Goal: Task Accomplishment & Management: Manage account settings

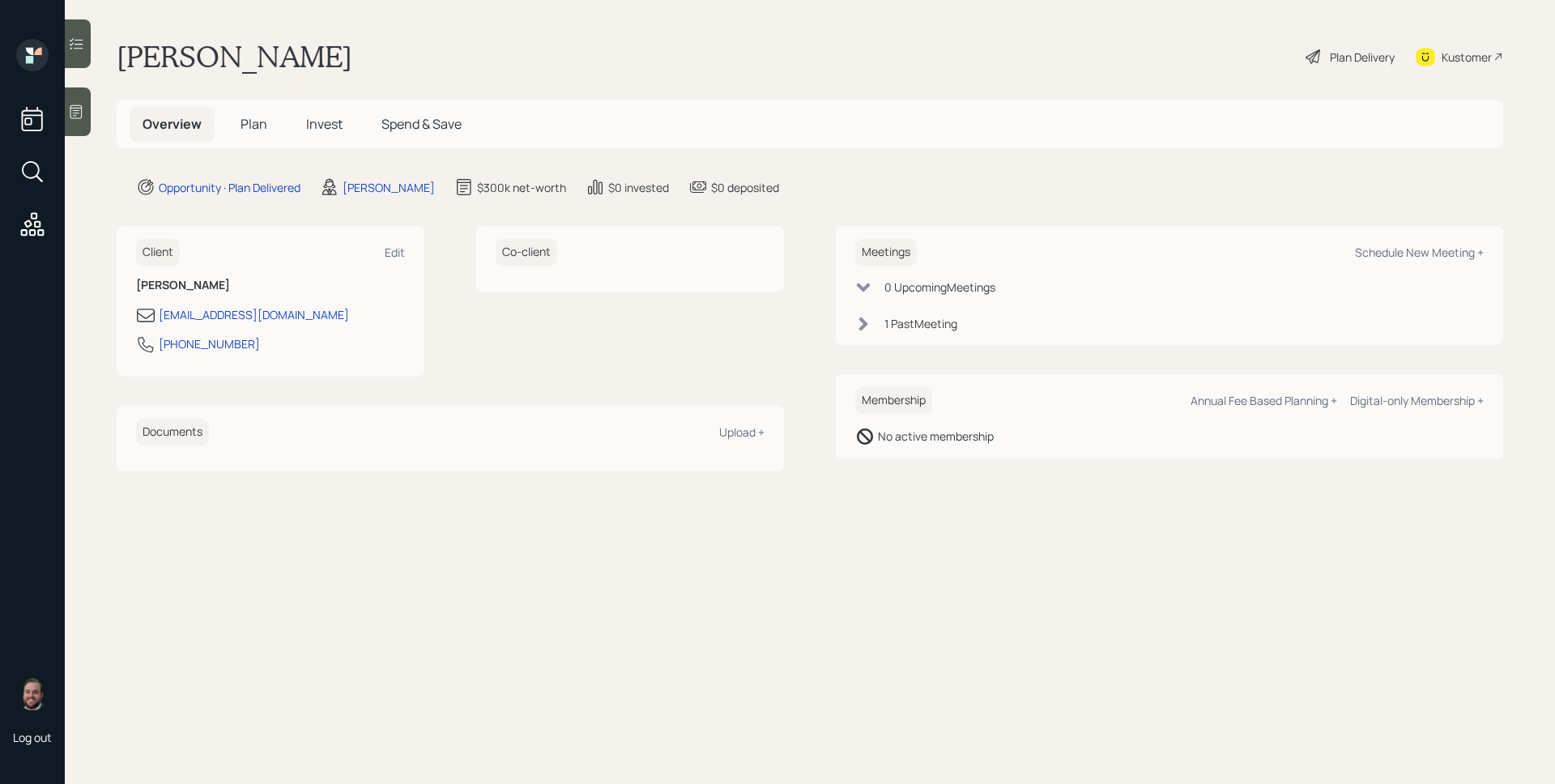
click at [924, 329] on div "1 Past Meeting" at bounding box center [920, 323] width 73 height 17
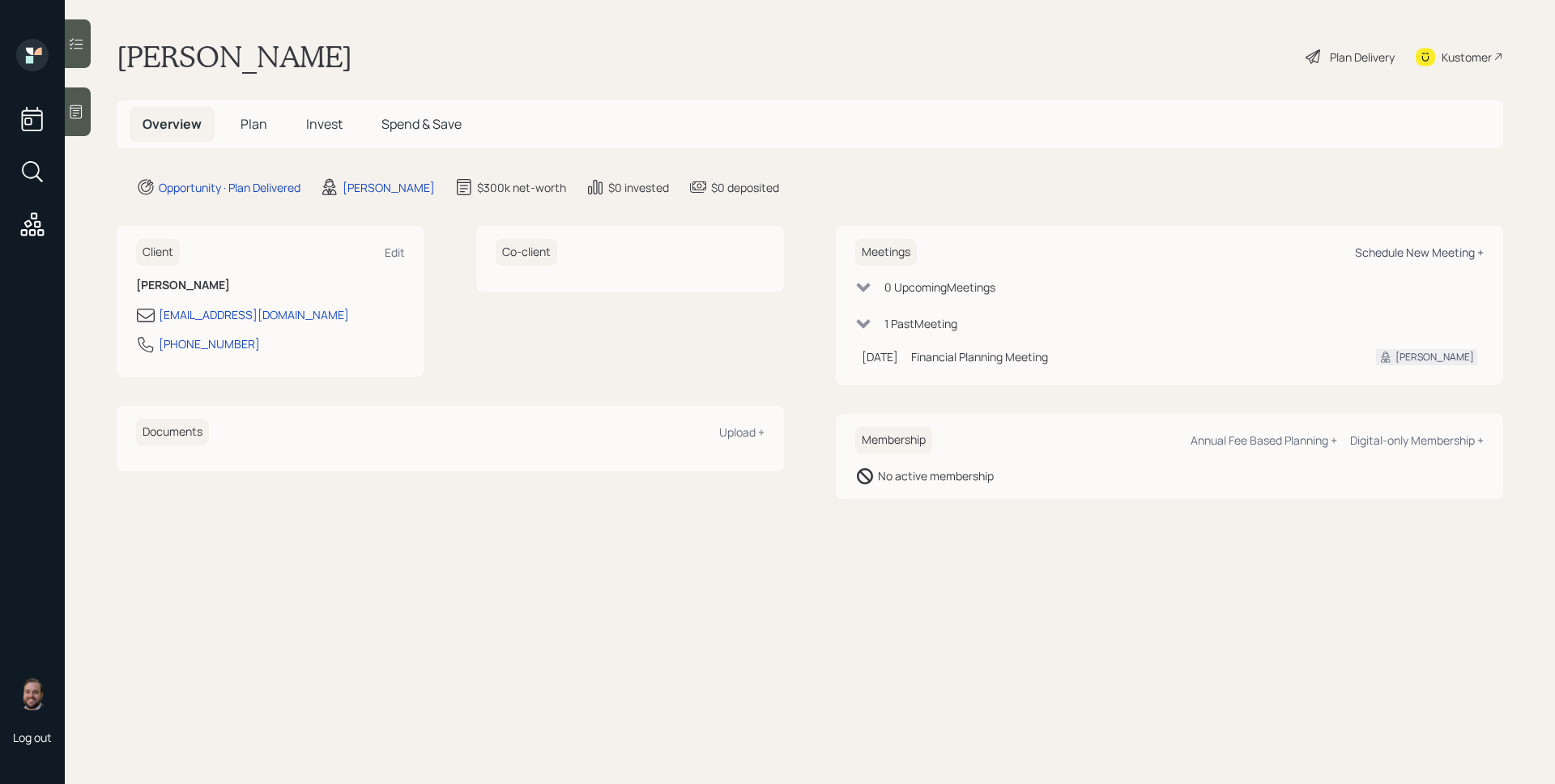
click at [1413, 249] on div "Schedule New Meeting +" at bounding box center [1419, 252] width 128 height 16
select select "d946c976-65aa-4529-ac9d-02c4f1114fc0"
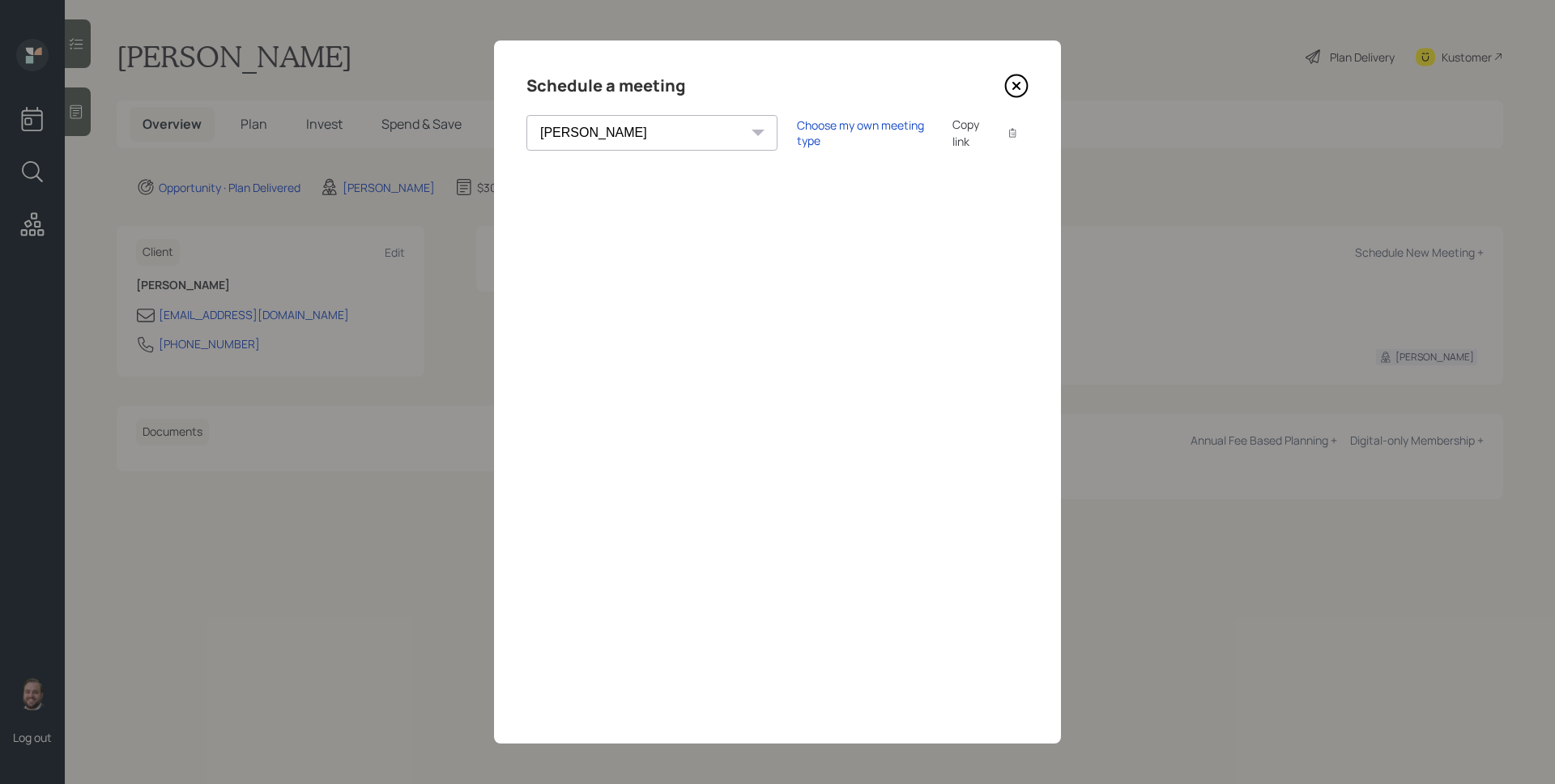
click at [1013, 80] on icon at bounding box center [1016, 86] width 25 height 25
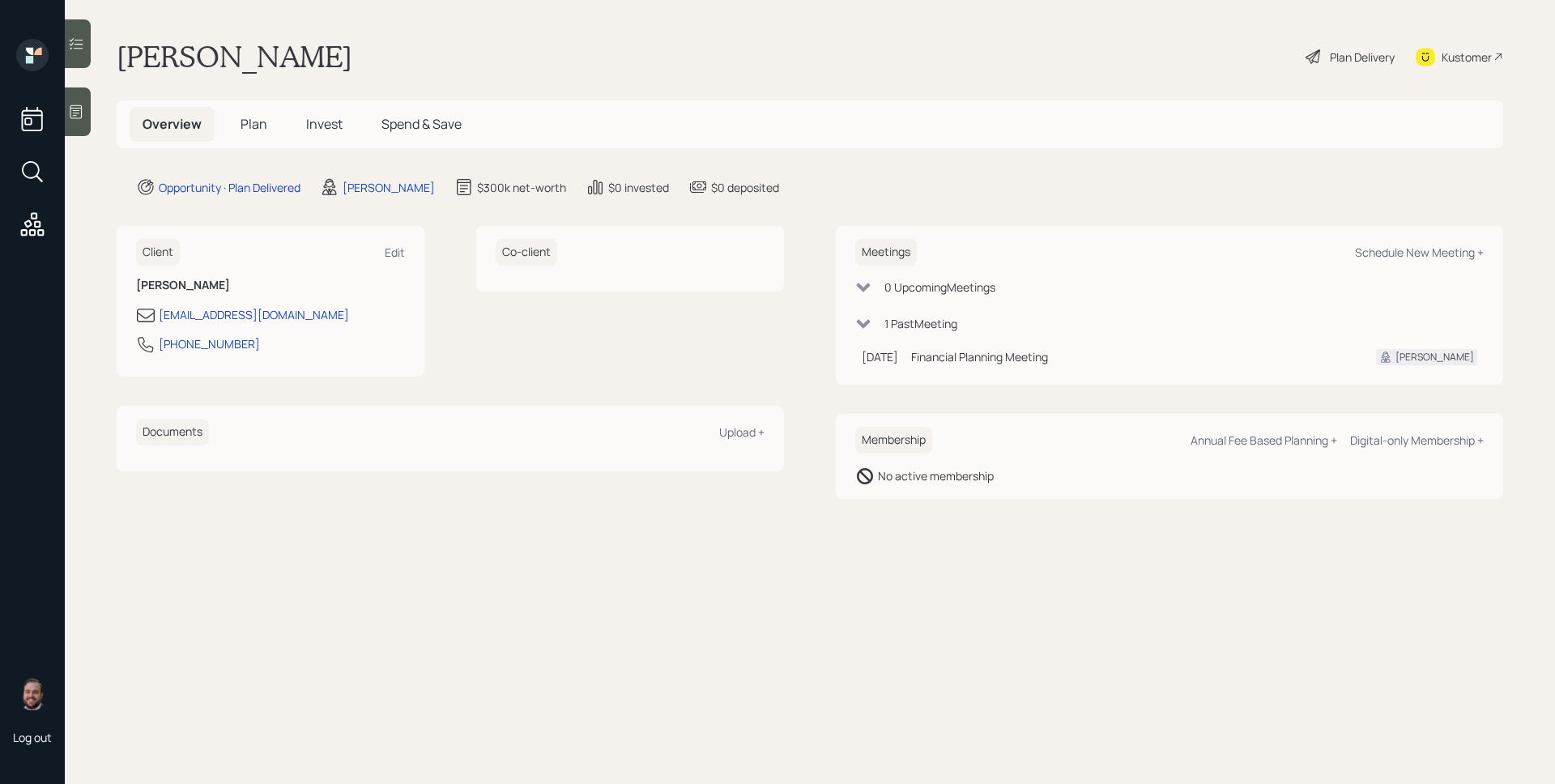
click at [255, 123] on span "Plan" at bounding box center [254, 124] width 26 height 18
